Goal: Transaction & Acquisition: Register for event/course

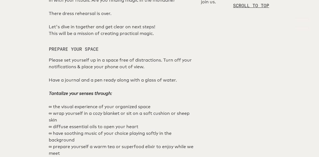
scroll to position [387, 0]
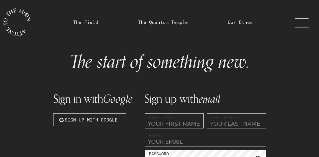
click at [157, 123] on input "text" at bounding box center [174, 120] width 59 height 15
type input "[PERSON_NAME]"
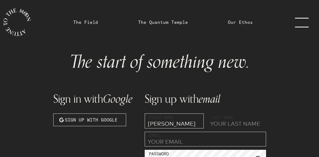
type input "[PERSON_NAME]"
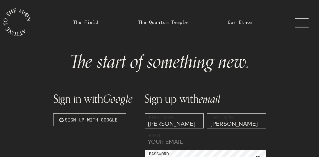
type input "[EMAIL_ADDRESS][DOMAIN_NAME]"
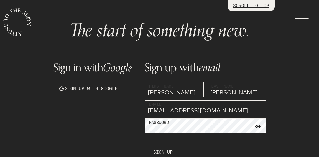
scroll to position [68, 0]
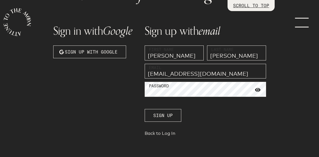
click at [160, 87] on label "Password" at bounding box center [159, 86] width 20 height 6
click at [160, 117] on span "Sign up" at bounding box center [162, 115] width 19 height 7
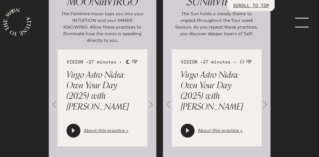
scroll to position [797, 0]
click at [73, 128] on icon at bounding box center [73, 130] width 3 height 5
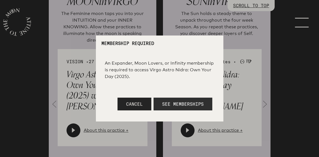
click at [180, 104] on span "See Memberships" at bounding box center [183, 104] width 42 height 6
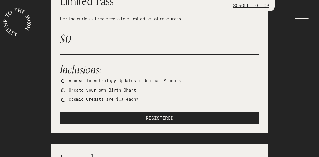
scroll to position [120, 0]
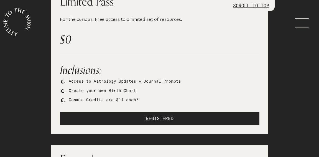
click at [130, 116] on button "REGISTERED" at bounding box center [160, 118] width 200 height 13
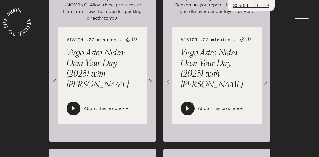
scroll to position [820, 0]
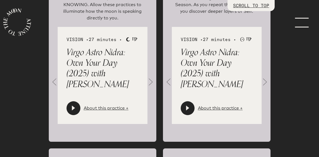
click at [73, 105] on icon at bounding box center [73, 107] width 3 height 5
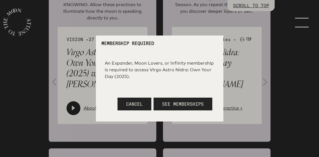
click at [89, 120] on div at bounding box center [159, 78] width 319 height 157
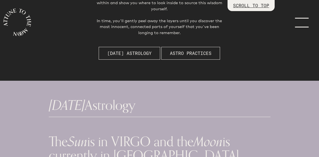
scroll to position [0, 0]
